Goal: Information Seeking & Learning: Find specific page/section

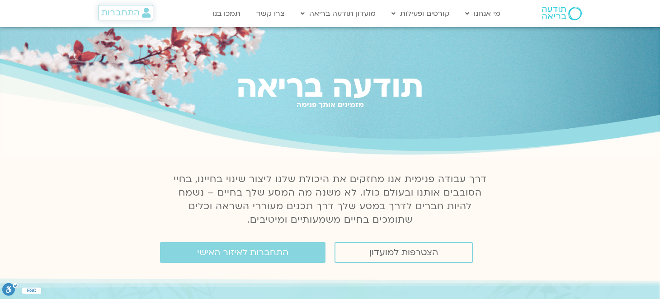
click at [125, 13] on span "התחברות" at bounding box center [120, 13] width 38 height 10
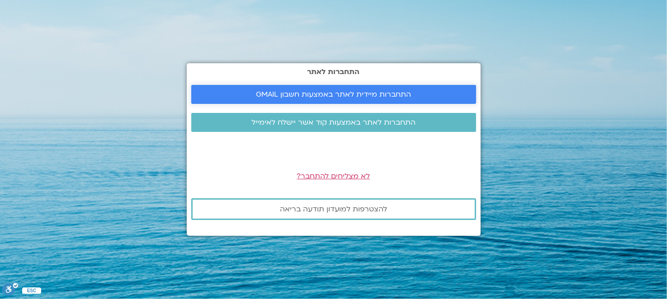
click at [319, 96] on span "התחברות מיידית לאתר באמצעות חשבון GMAIL" at bounding box center [333, 94] width 155 height 8
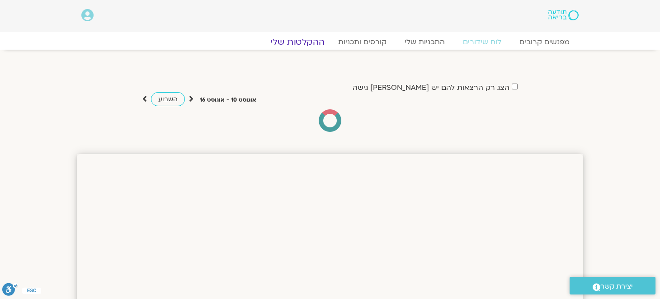
click at [297, 42] on link "ההקלטות שלי" at bounding box center [298, 42] width 76 height 11
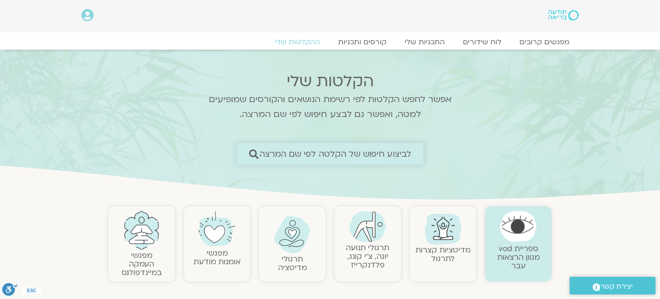
click at [246, 149] on link "לביצוע חיפוש של הקלטה לפי שם המרצה" at bounding box center [330, 153] width 187 height 21
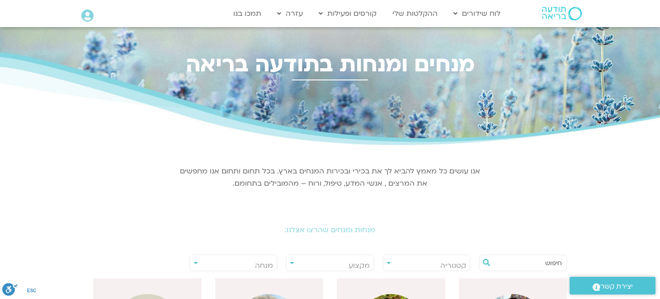
scroll to position [90, 0]
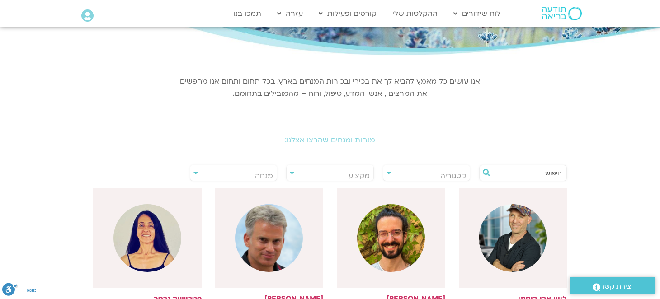
click at [525, 170] on input "text" at bounding box center [527, 172] width 69 height 15
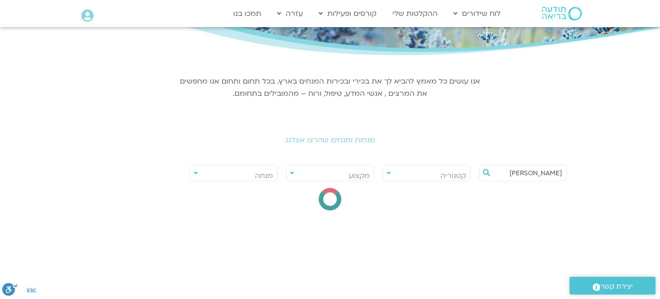
scroll to position [181, 0]
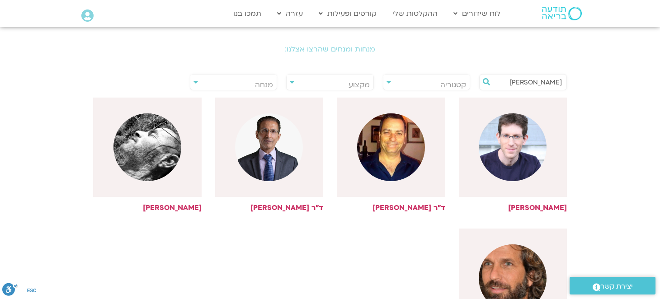
type input "ערן"
click at [525, 170] on img at bounding box center [513, 147] width 68 height 68
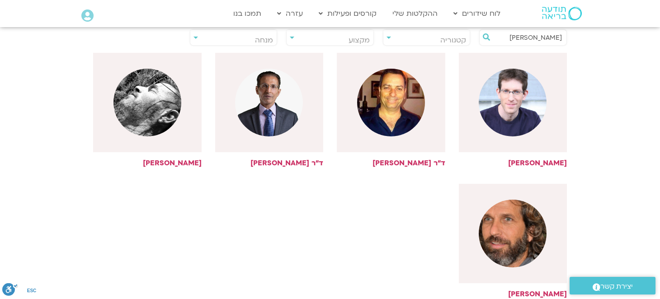
scroll to position [271, 0]
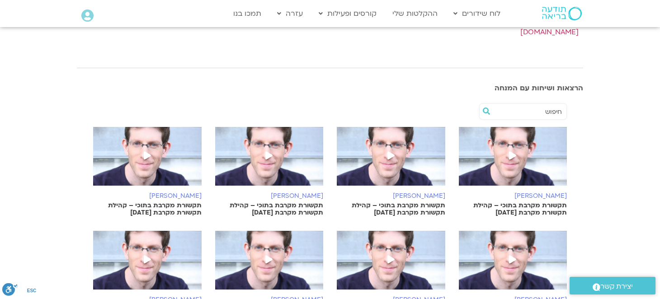
scroll to position [226, 0]
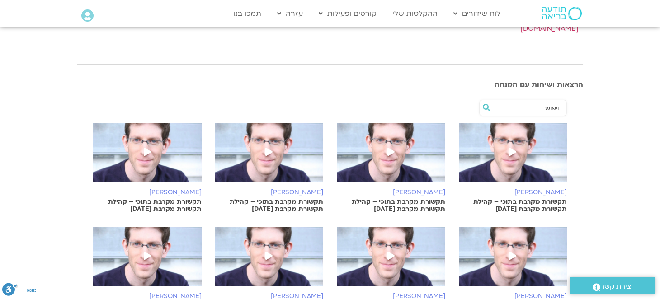
click at [471, 155] on img at bounding box center [513, 157] width 109 height 68
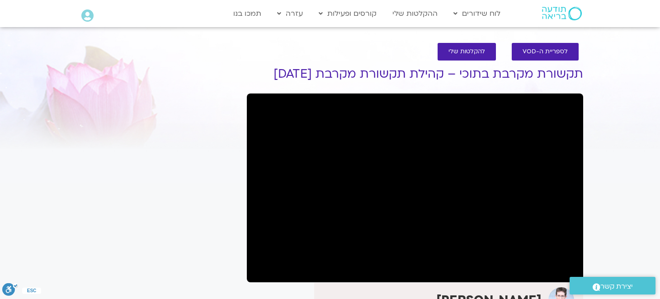
click at [186, 201] on div "It seems we can't find what you're looking for. It seems we can't find what you…" at bounding box center [157, 280] width 170 height 457
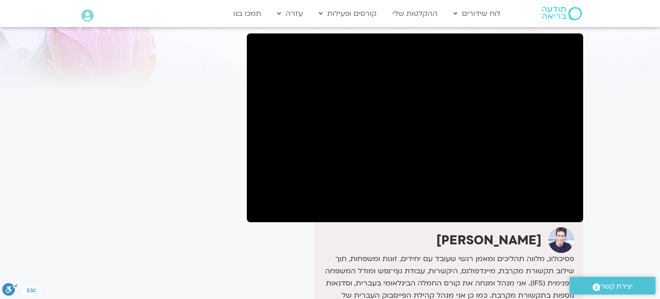
scroll to position [45, 0]
